Goal: Information Seeking & Learning: Understand process/instructions

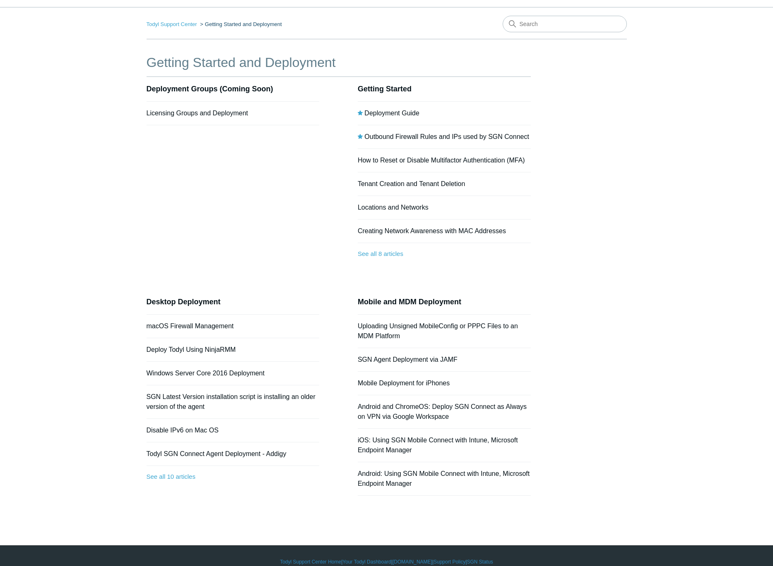
scroll to position [34, 0]
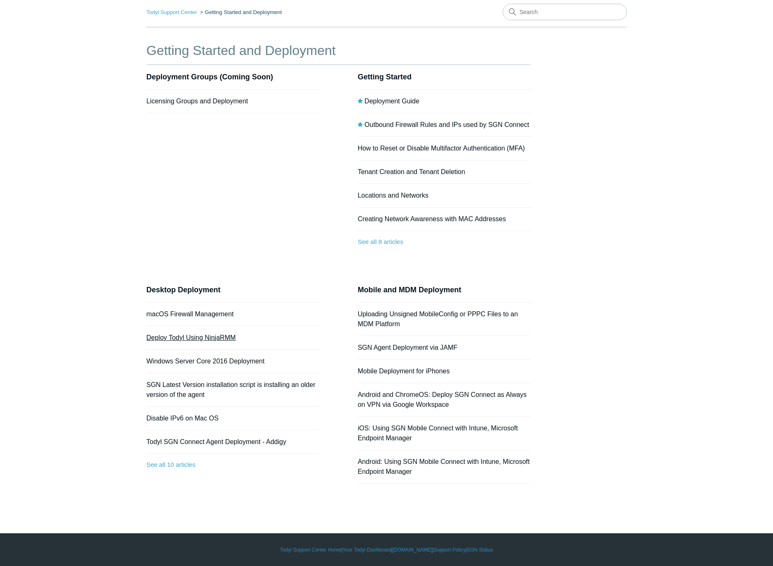
click at [226, 337] on link "Deploy Todyl Using NinjaRMM" at bounding box center [190, 337] width 89 height 7
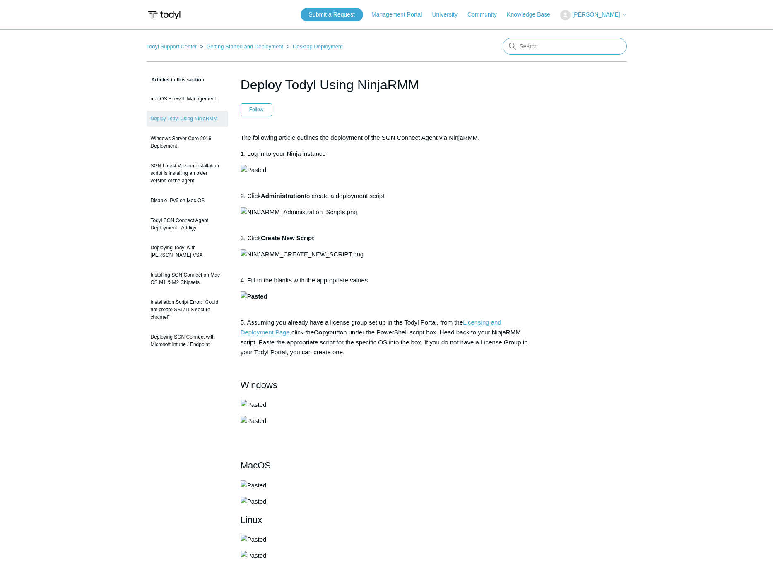
click at [593, 49] on input "Search" at bounding box center [564, 46] width 124 height 17
type input "uninstall"
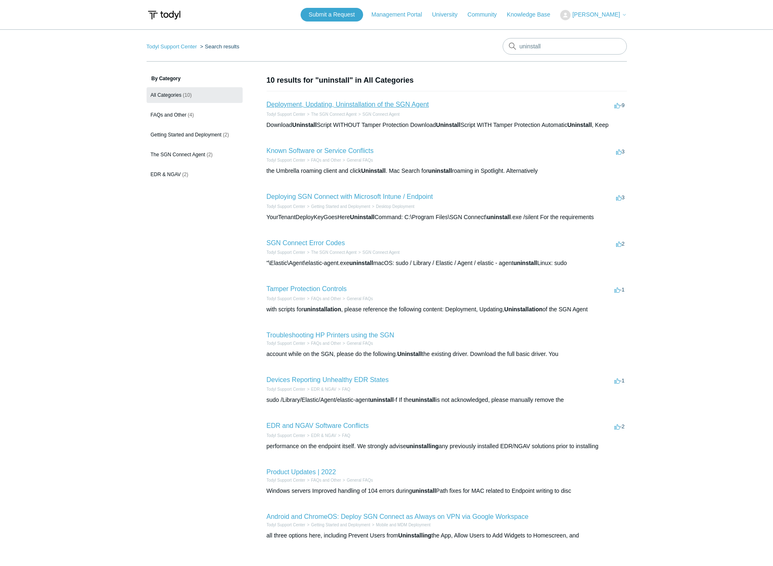
click at [399, 105] on link "Deployment, Updating, Uninstallation of the SGN Agent" at bounding box center [347, 104] width 162 height 7
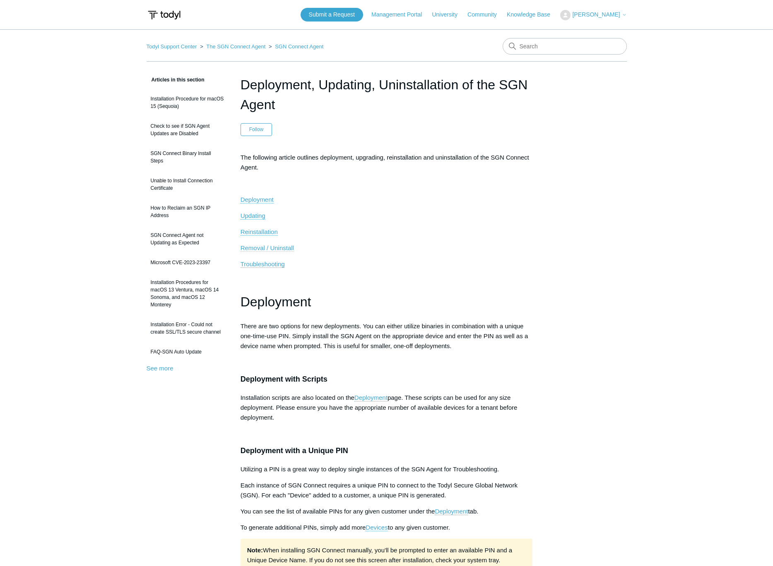
click at [277, 249] on span "Removal / Uninstall" at bounding box center [266, 248] width 53 height 7
click at [582, 47] on input "Search" at bounding box center [564, 46] width 124 height 17
type input "Change tenant"
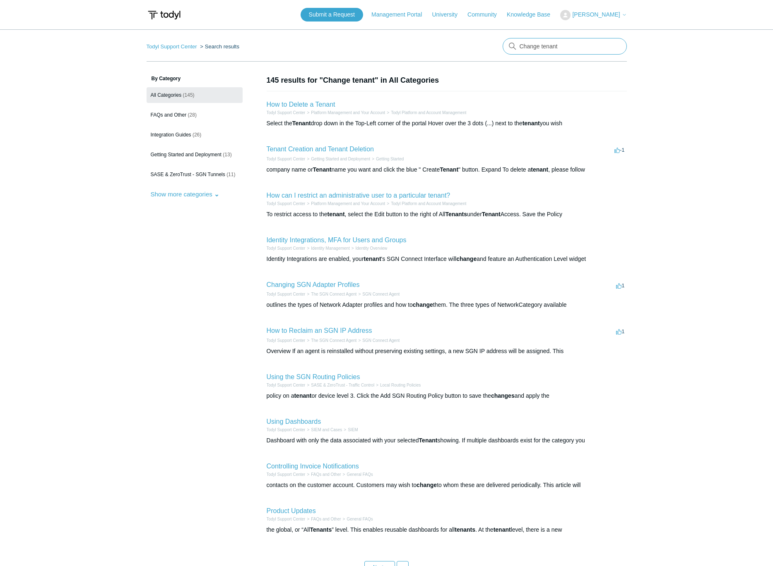
drag, startPoint x: 540, startPoint y: 48, endPoint x: 511, endPoint y: 46, distance: 28.2
click at [512, 46] on div "There are no matching results in this help center. Select Enter to search throu…" at bounding box center [564, 46] width 124 height 17
type input "move agent to new tenant"
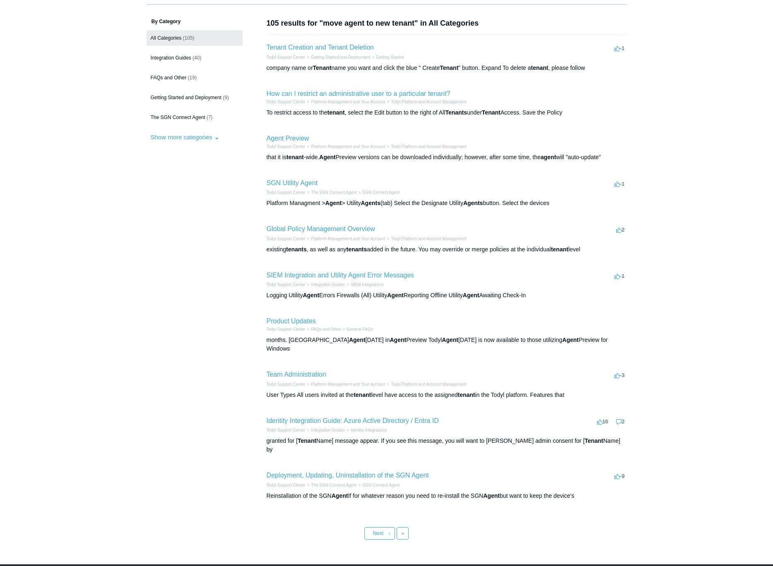
scroll to position [71, 0]
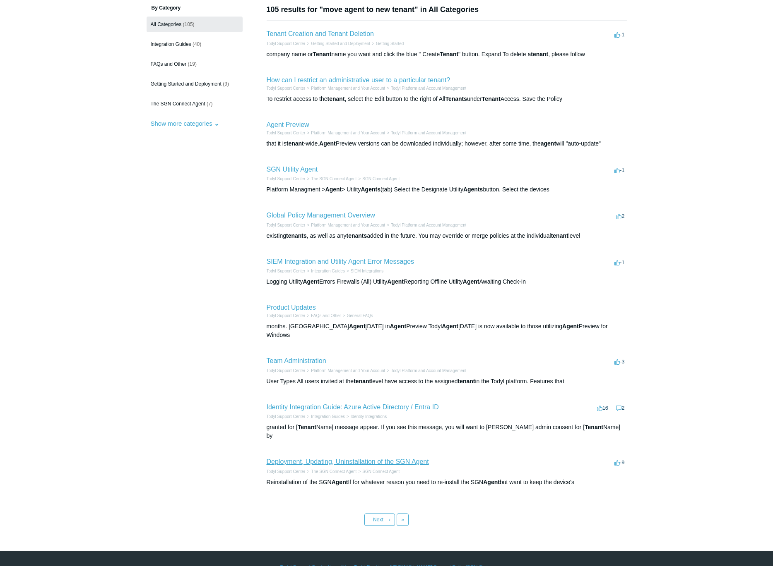
click at [424, 458] on link "Deployment, Updating, Uninstallation of the SGN Agent" at bounding box center [347, 461] width 162 height 7
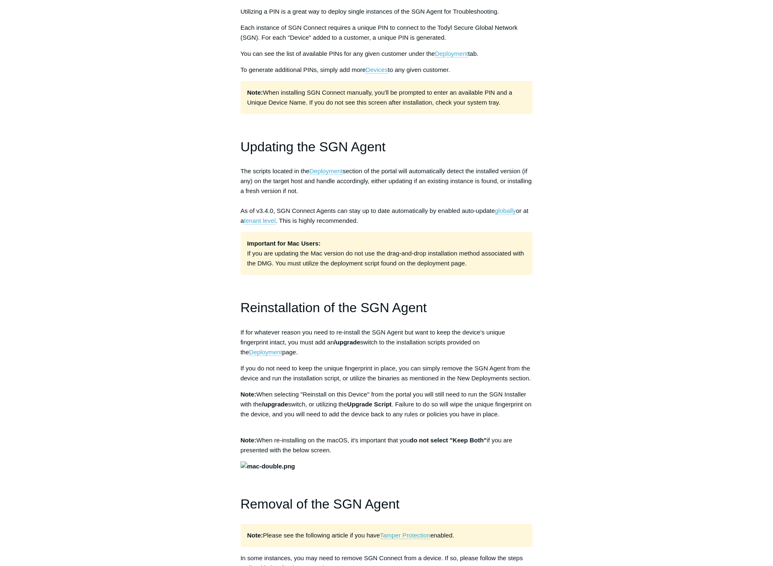
scroll to position [497, 0]
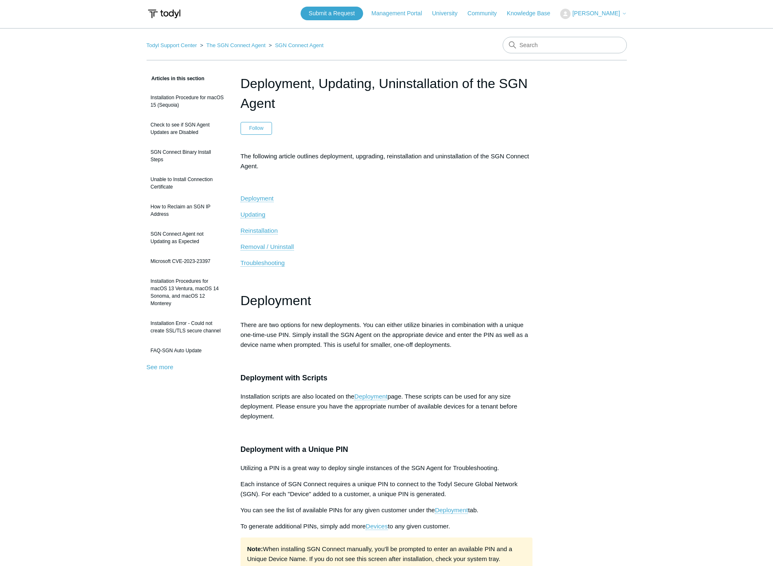
scroll to position [0, 0]
click at [258, 218] on span "Updating" at bounding box center [252, 215] width 25 height 7
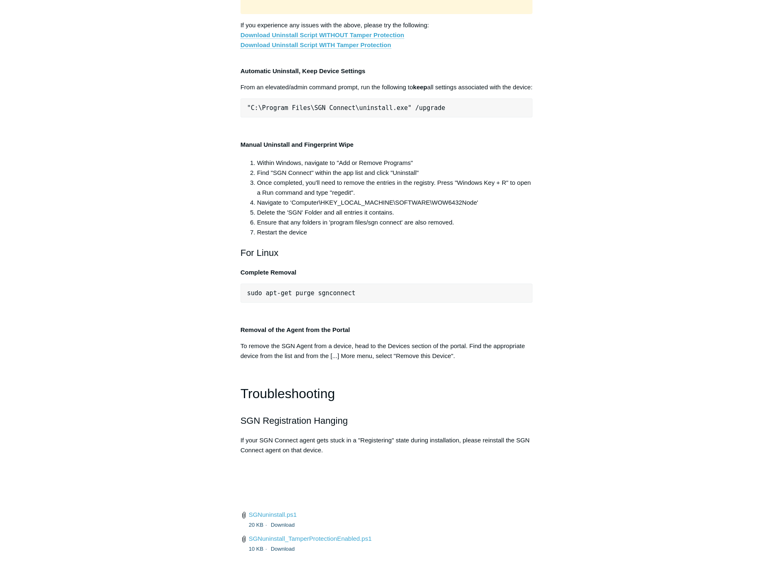
scroll to position [1546, 0]
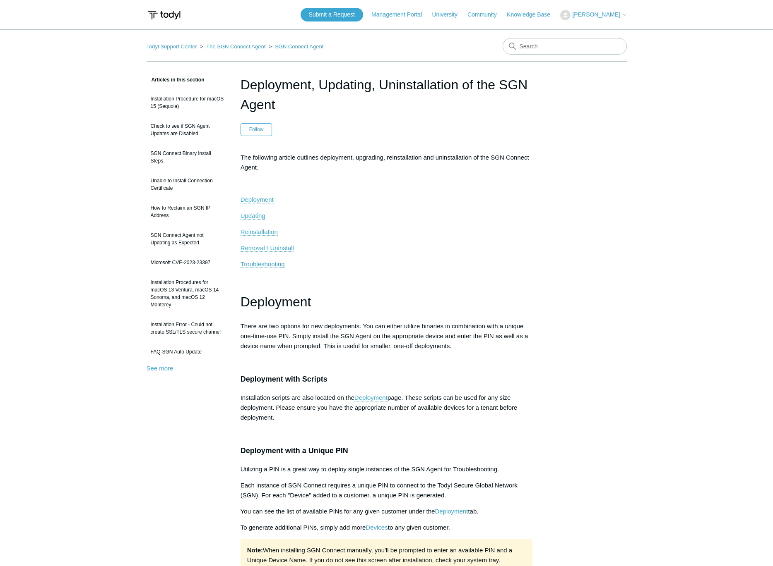
scroll to position [1546, 0]
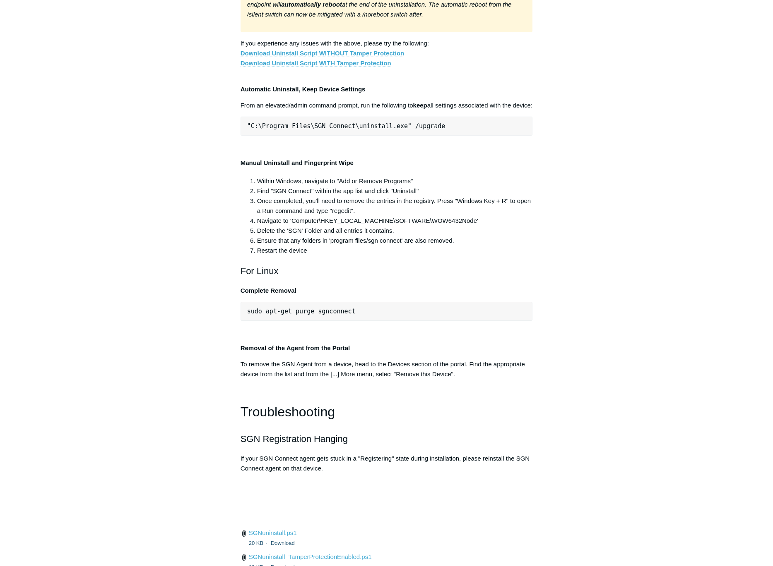
drag, startPoint x: 703, startPoint y: 146, endPoint x: 695, endPoint y: 130, distance: 18.5
drag, startPoint x: 649, startPoint y: 245, endPoint x: 649, endPoint y: 229, distance: 16.1
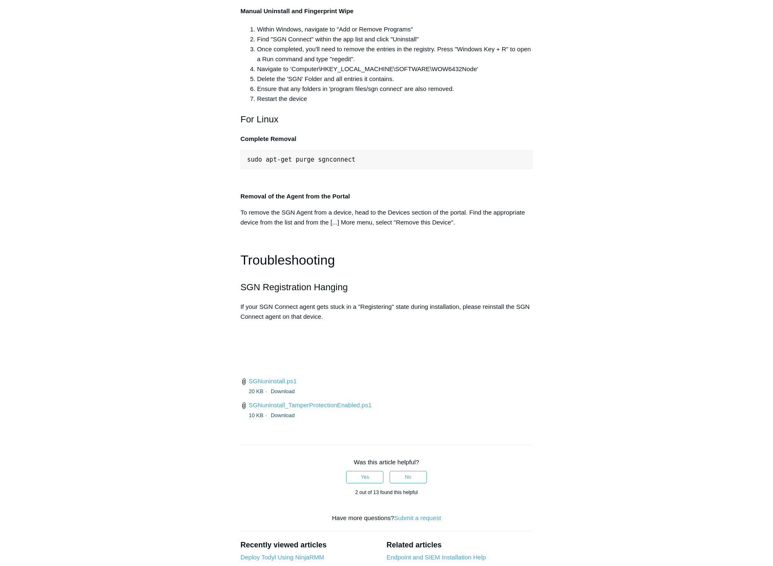
scroll to position [1712, 0]
